Goal: Find specific page/section: Find specific page/section

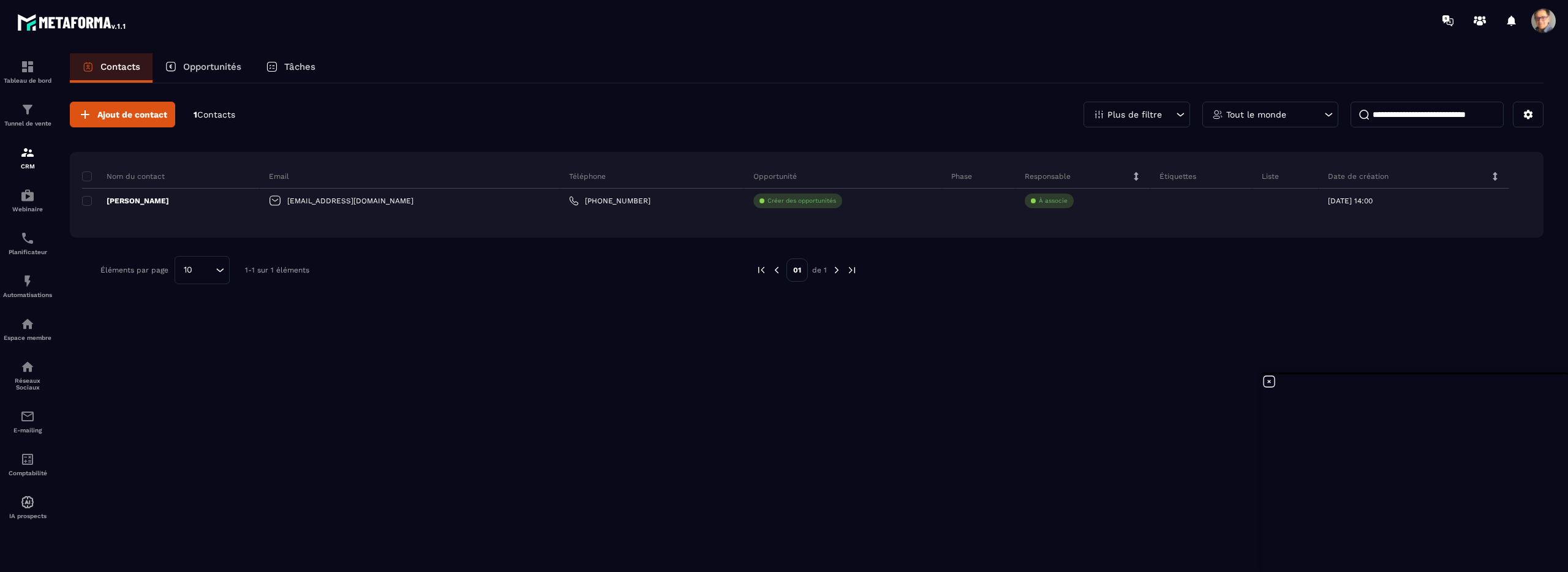
click at [1173, 116] on div "Plus de filtre" at bounding box center [1137, 115] width 106 height 26
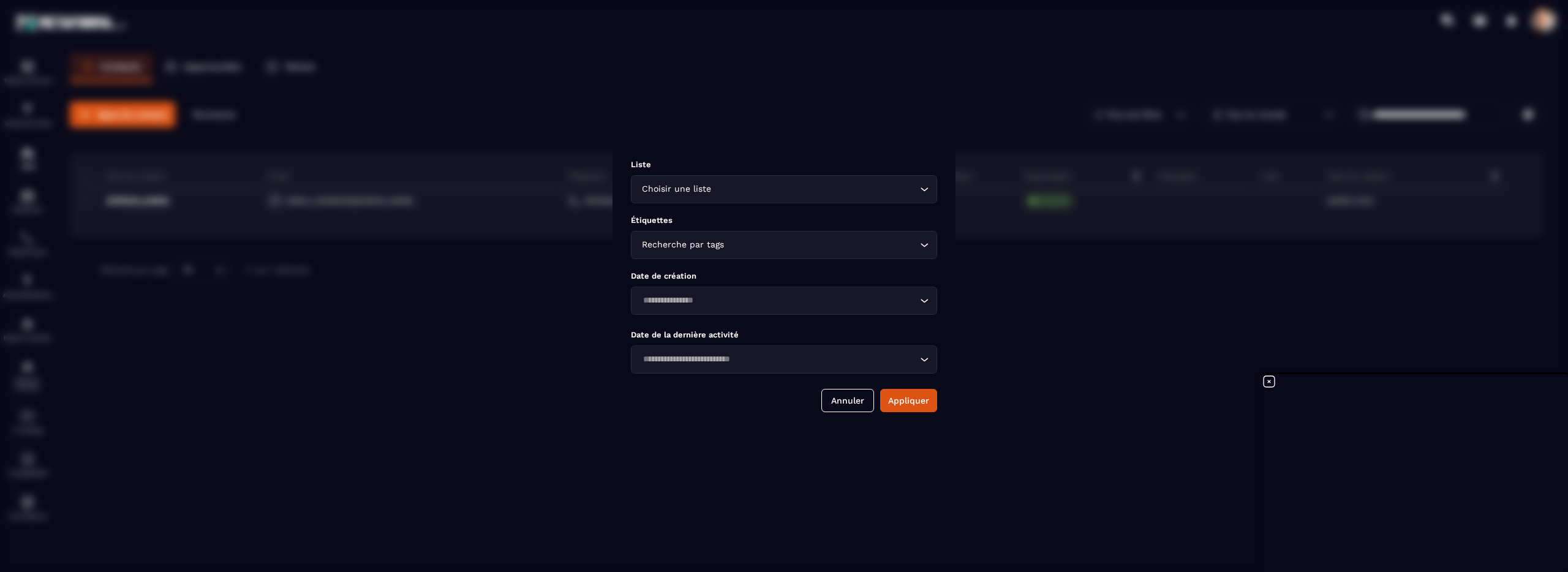
click at [1127, 365] on div "Modal window" at bounding box center [784, 286] width 1568 height 572
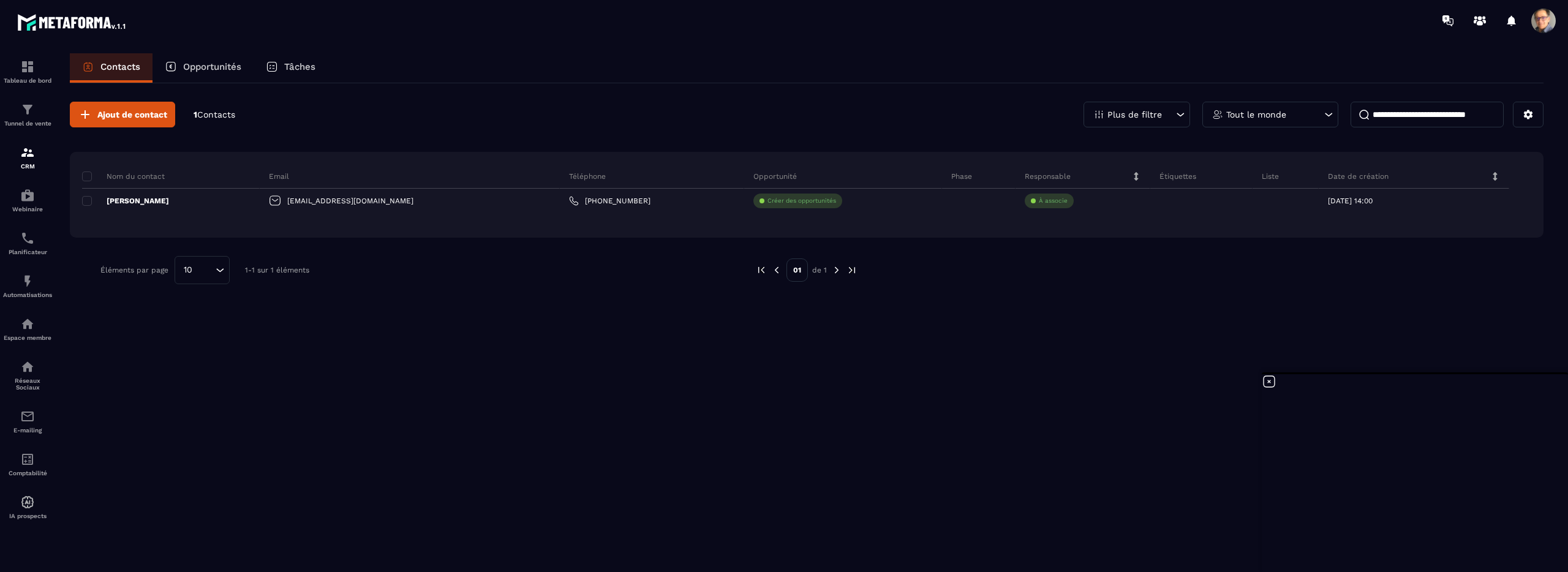
click at [1444, 108] on input at bounding box center [1426, 115] width 153 height 26
click at [1528, 118] on icon at bounding box center [1528, 115] width 9 height 9
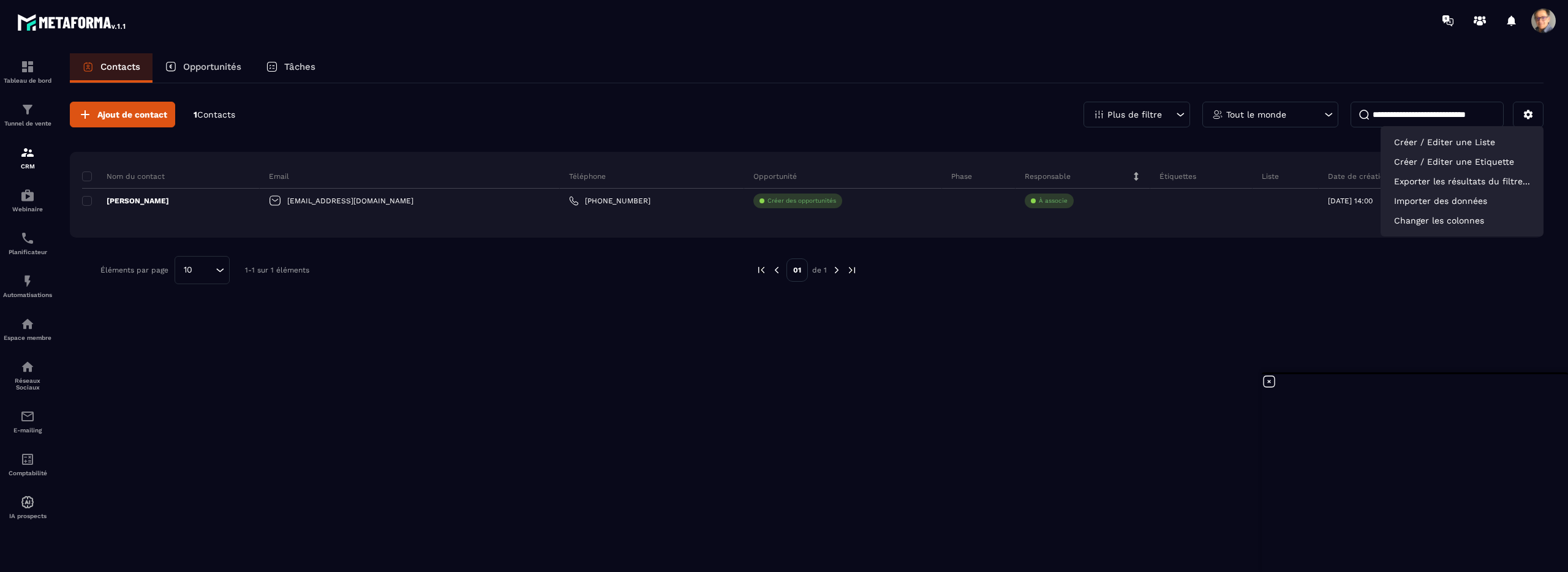
click at [1172, 280] on div at bounding box center [1194, 269] width 637 height 28
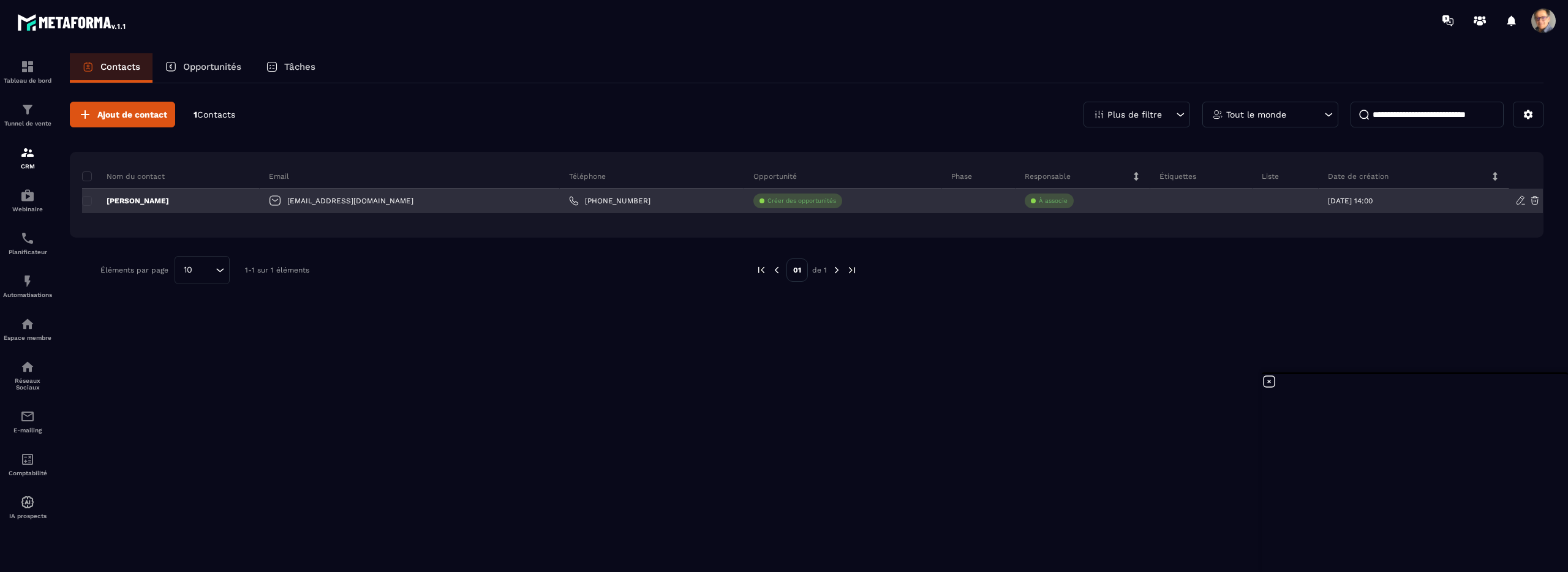
click at [947, 200] on div at bounding box center [978, 201] width 73 height 24
click at [787, 202] on p "Créer des opportunités" at bounding box center [802, 201] width 69 height 9
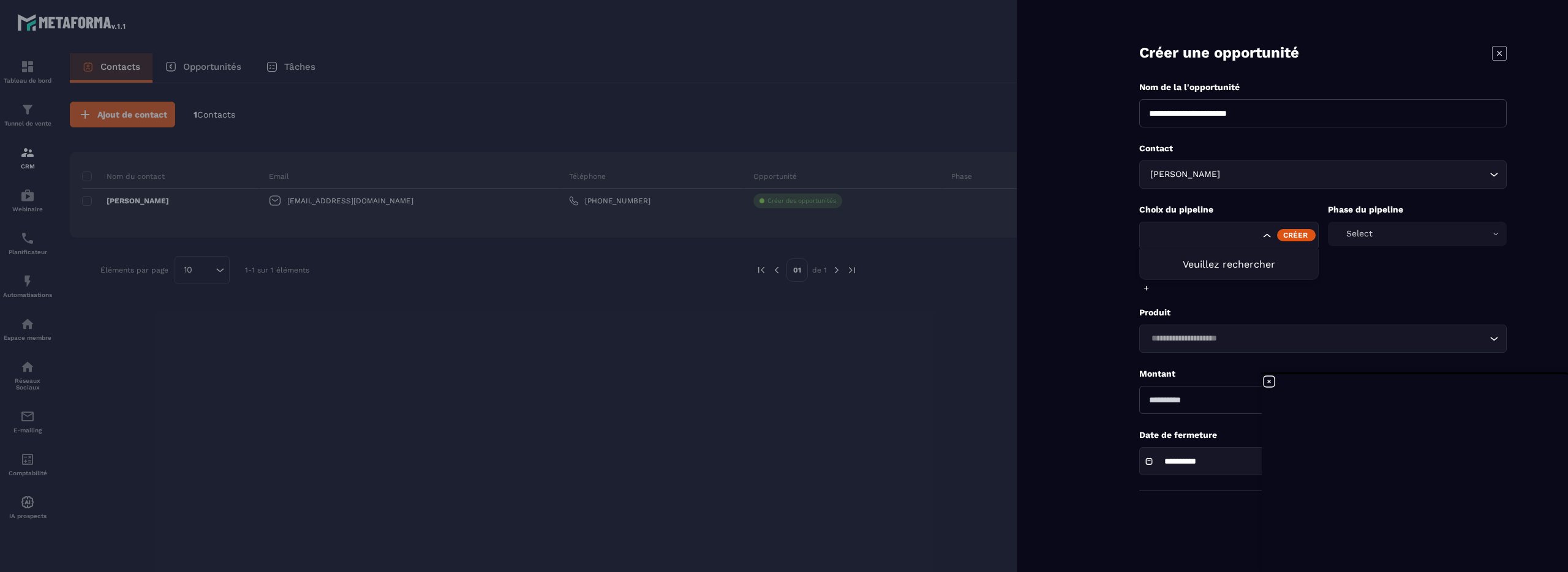
click at [1268, 237] on icon "Search for option" at bounding box center [1267, 235] width 12 height 12
click at [1274, 382] on icon at bounding box center [1269, 381] width 14 height 14
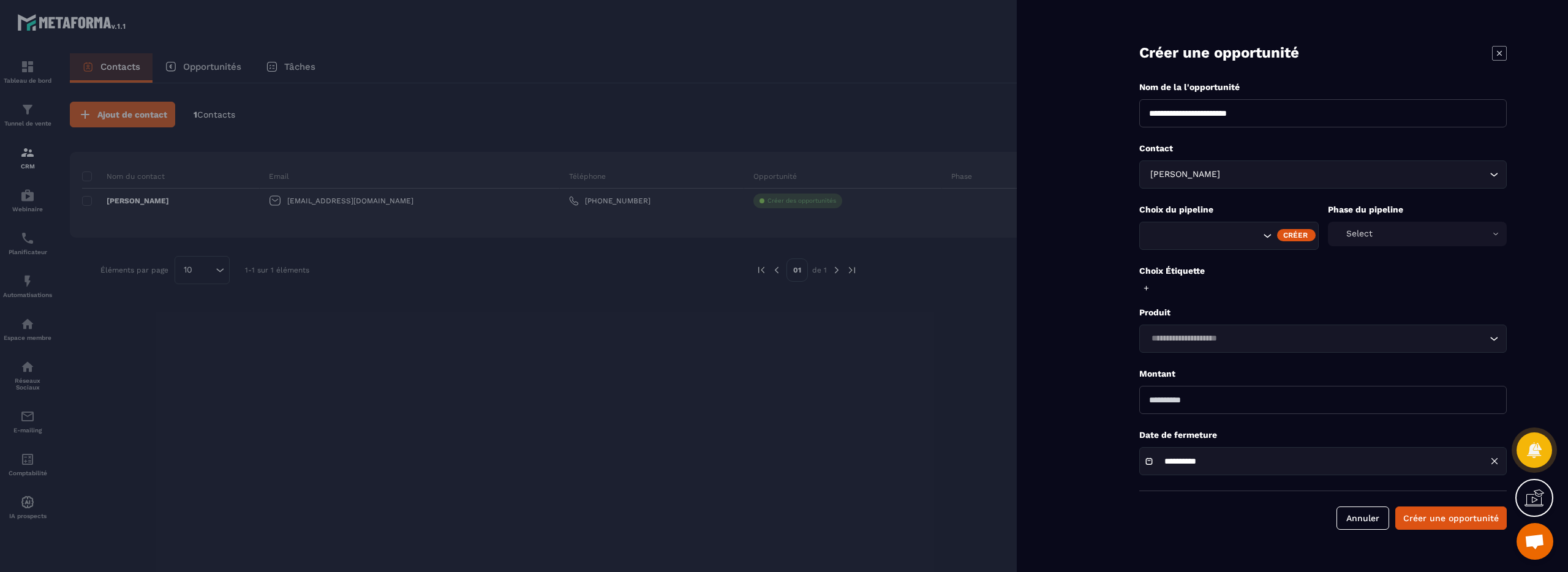
click at [1436, 227] on div "Select" at bounding box center [1418, 234] width 180 height 24
click at [1383, 316] on p "Produit" at bounding box center [1323, 312] width 368 height 11
click at [140, 198] on div at bounding box center [784, 286] width 1568 height 572
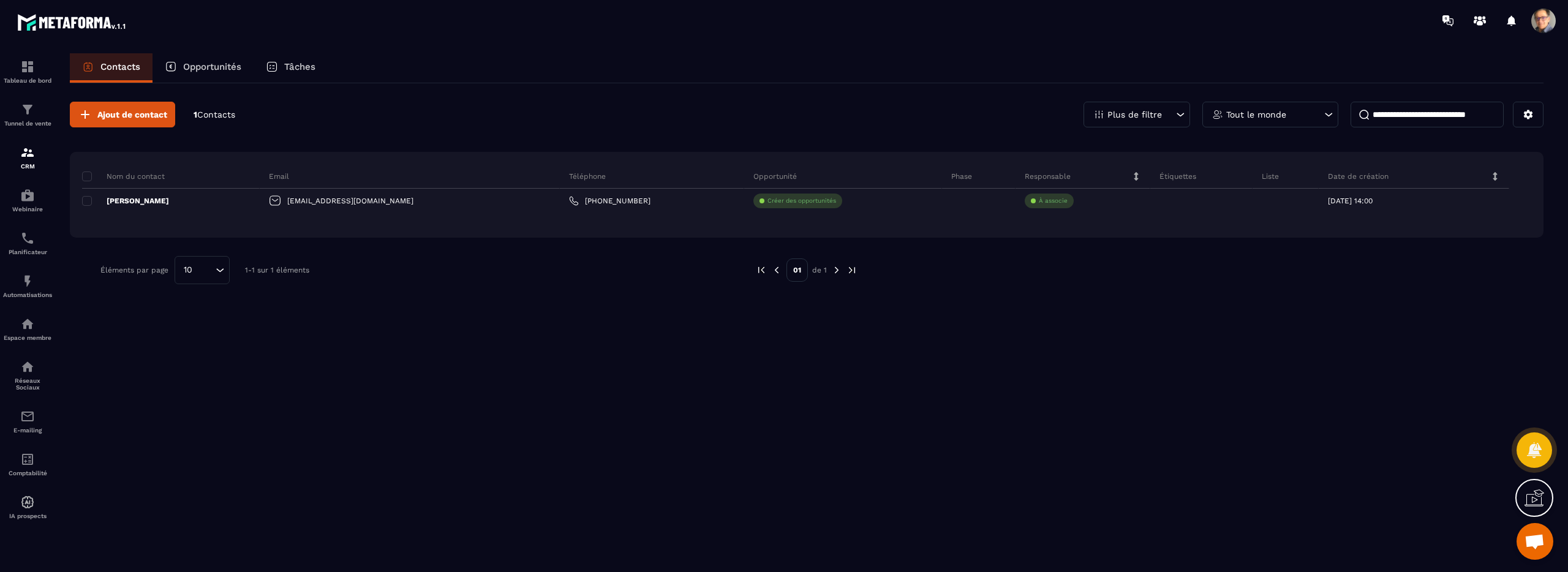
click at [224, 111] on span "Contacts" at bounding box center [216, 115] width 38 height 10
click at [289, 64] on p "Tâches" at bounding box center [300, 66] width 31 height 11
